Goal: Information Seeking & Learning: Check status

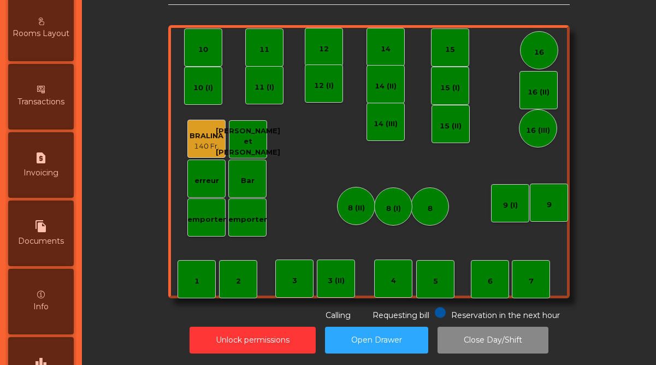
scroll to position [563, 0]
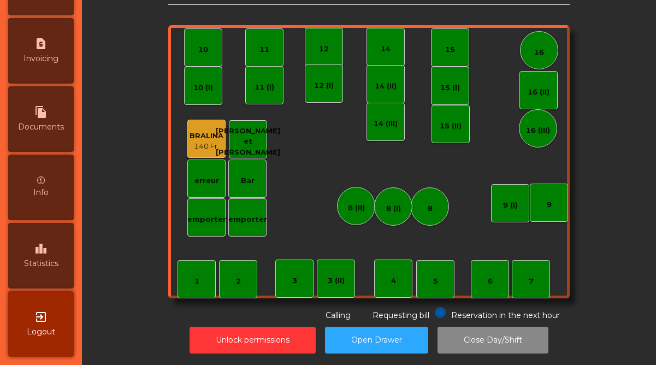
click at [38, 269] on div "leaderboard Statistics" at bounding box center [41, 256] width 66 height 66
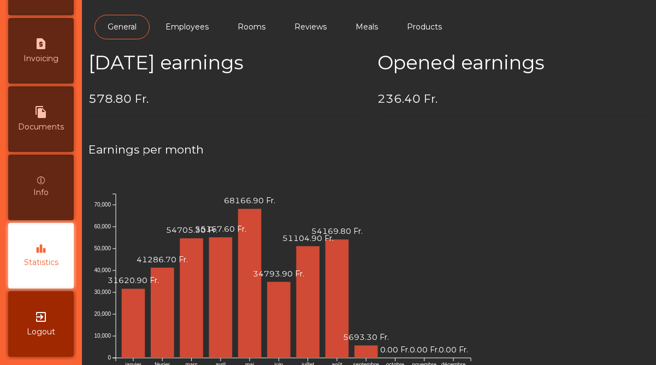
click at [38, 269] on div "leaderboard Statistics" at bounding box center [41, 256] width 66 height 66
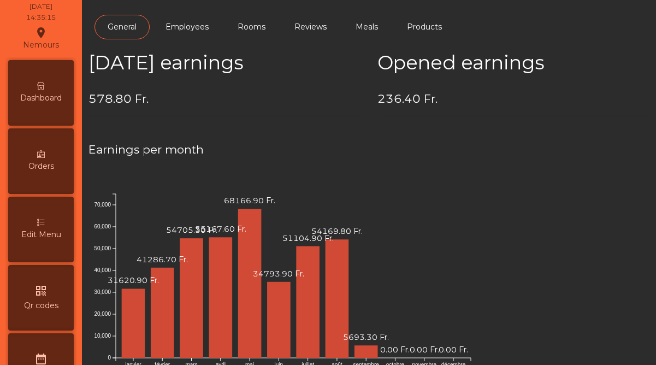
scroll to position [27, 0]
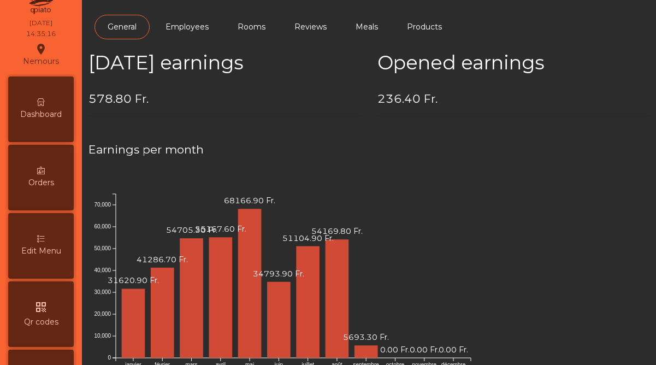
click at [61, 104] on div "Dashboard" at bounding box center [41, 109] width 66 height 66
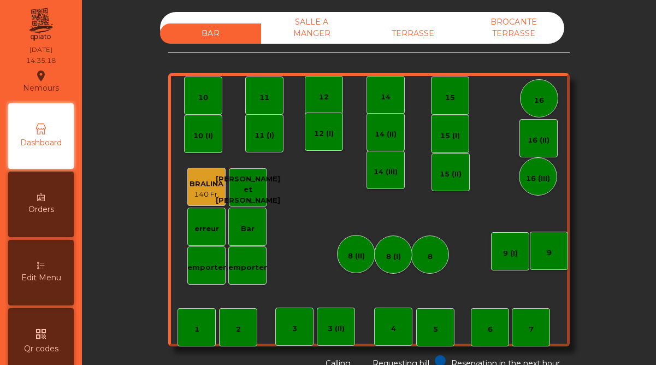
click at [302, 36] on div "SALLE A MANGER" at bounding box center [311, 28] width 101 height 32
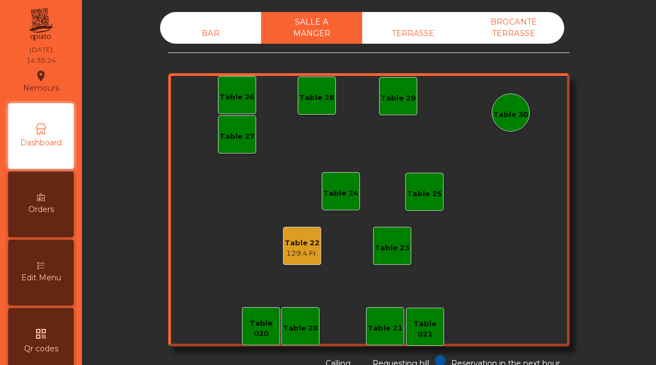
click at [427, 33] on div "TERRASSE" at bounding box center [412, 33] width 101 height 20
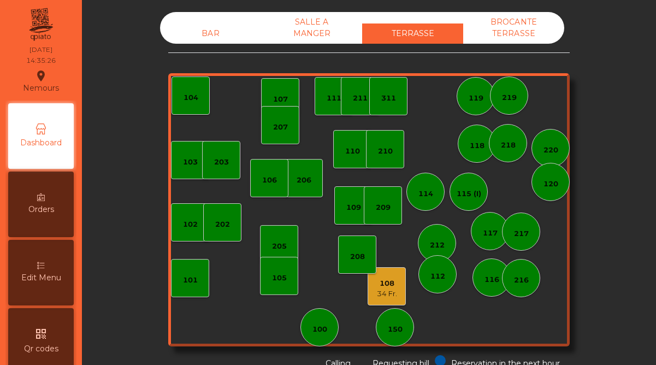
click at [392, 293] on div "34 Fr." at bounding box center [387, 293] width 20 height 11
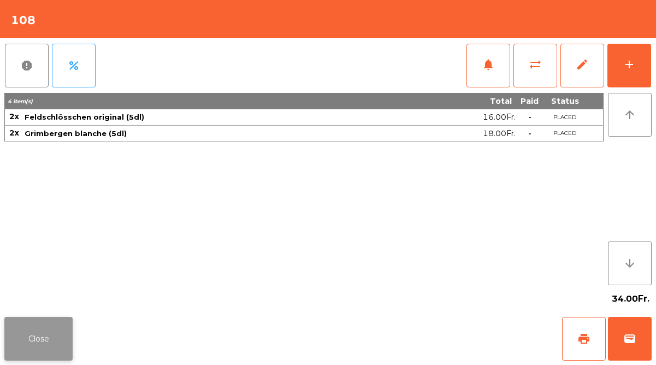
click at [50, 334] on button "Close" at bounding box center [38, 339] width 68 height 44
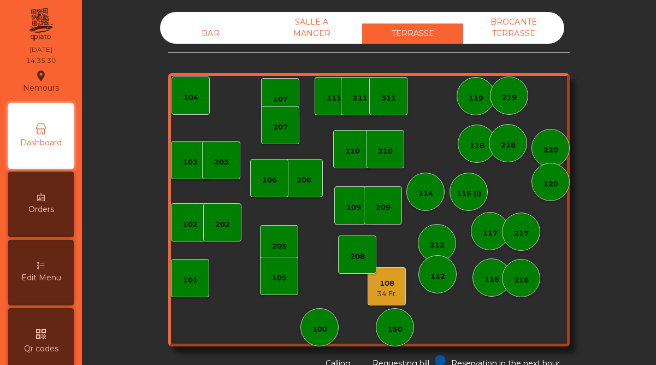
click at [520, 31] on div "BROCANTE TERRASSE" at bounding box center [513, 28] width 101 height 32
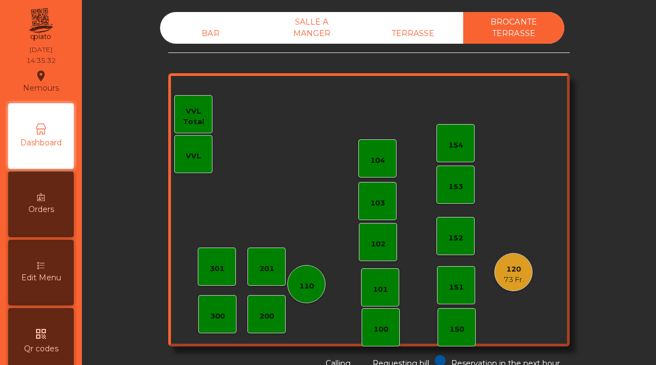
click at [515, 282] on div "73 Fr." at bounding box center [513, 279] width 20 height 11
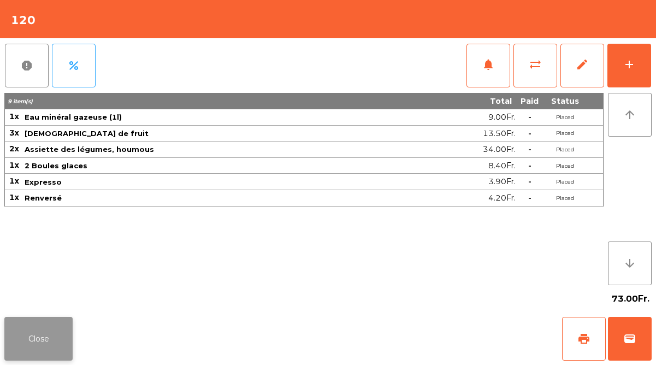
click at [58, 338] on button "Close" at bounding box center [38, 339] width 68 height 44
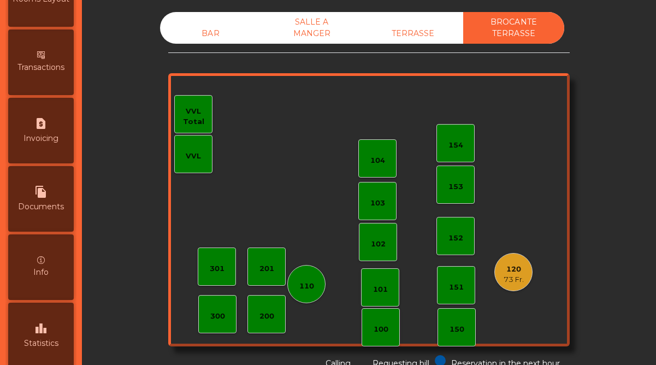
scroll to position [563, 0]
